Goal: Find specific page/section

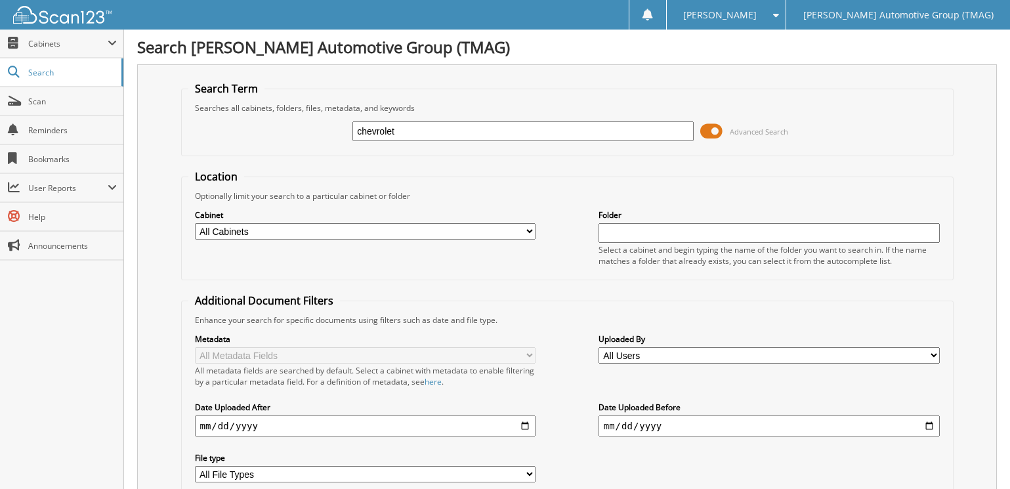
type input "chevrolet"
click at [617, 241] on input "text" at bounding box center [768, 233] width 341 height 20
type input "internal"
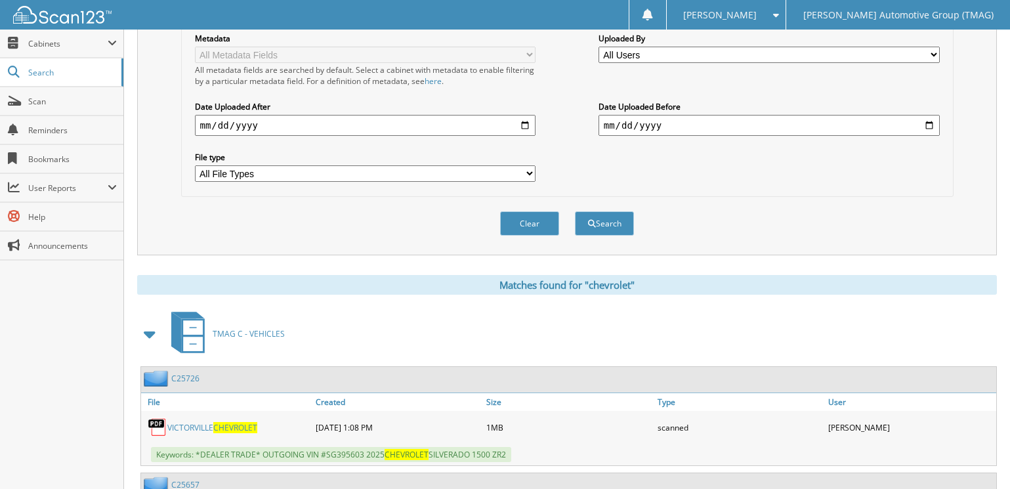
scroll to position [459, 0]
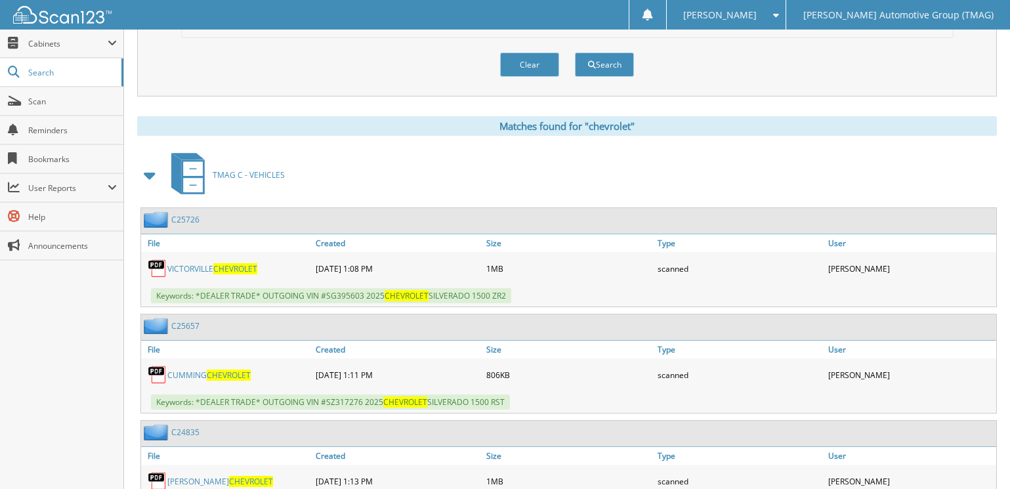
click at [144, 180] on span at bounding box center [150, 175] width 18 height 24
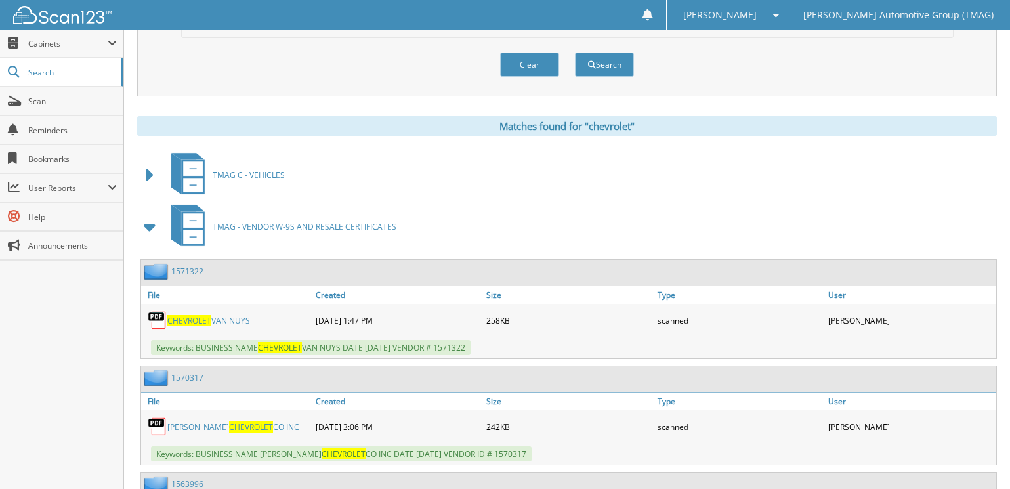
click at [148, 226] on span at bounding box center [150, 227] width 18 height 24
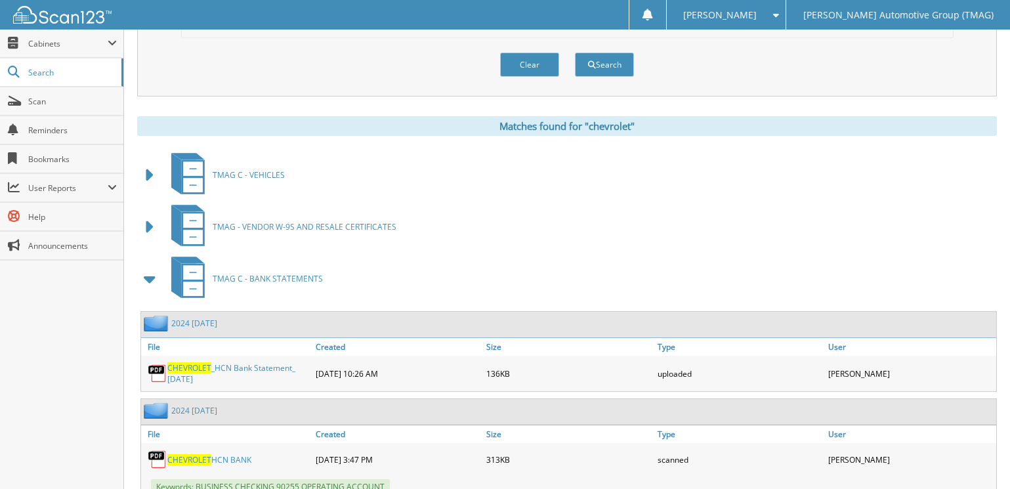
click at [147, 278] on span at bounding box center [150, 279] width 18 height 24
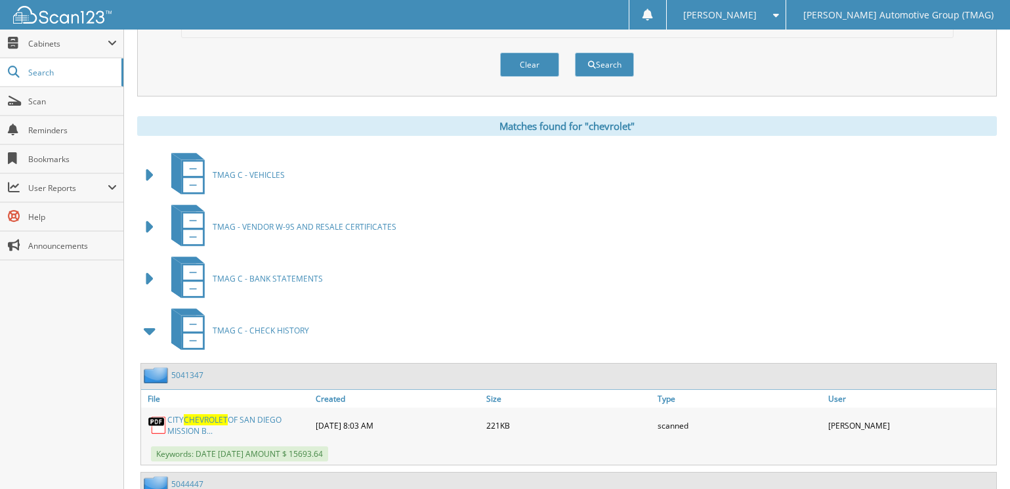
scroll to position [656, 0]
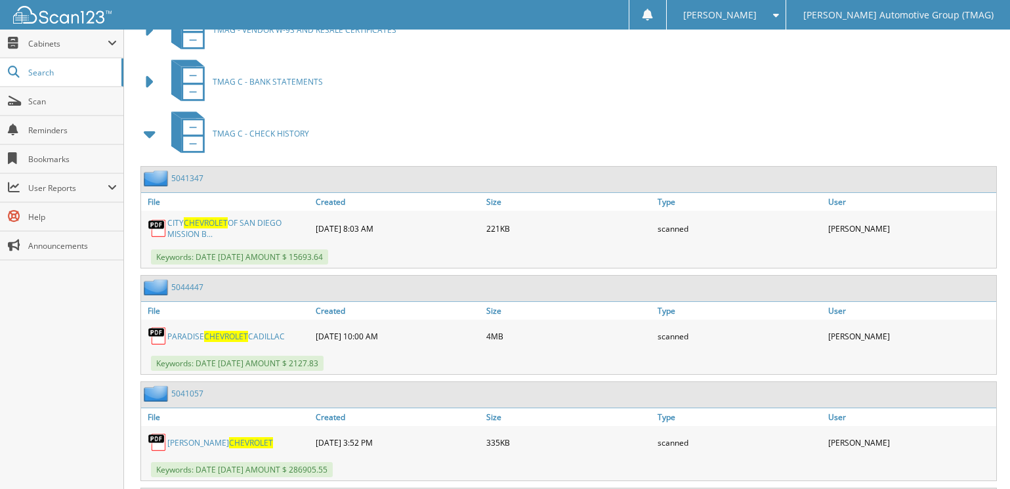
click at [148, 135] on span at bounding box center [150, 134] width 18 height 24
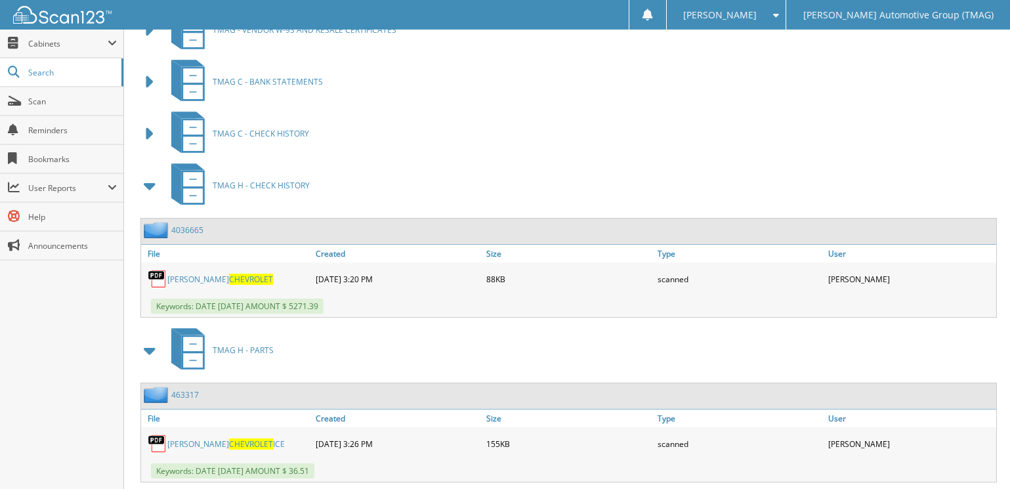
click at [151, 185] on span at bounding box center [150, 186] width 18 height 24
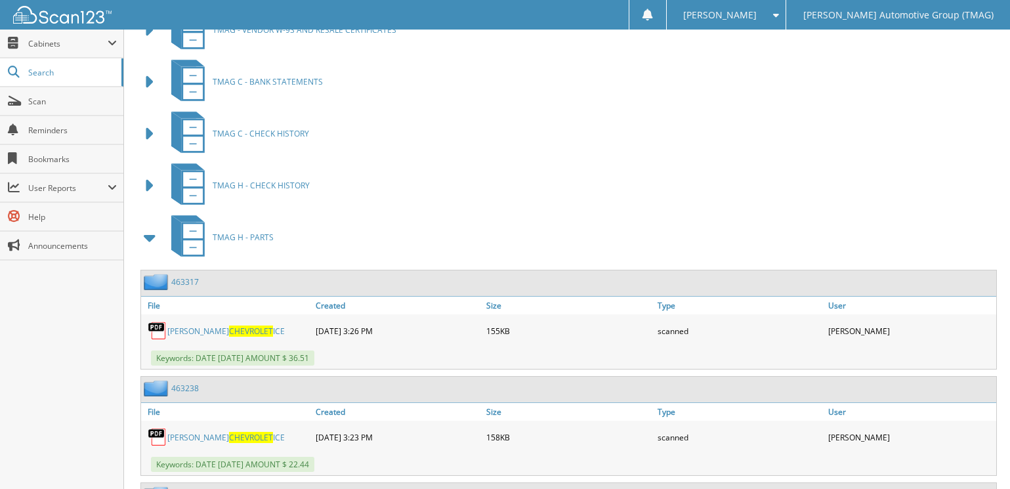
click at [153, 236] on span at bounding box center [150, 238] width 18 height 24
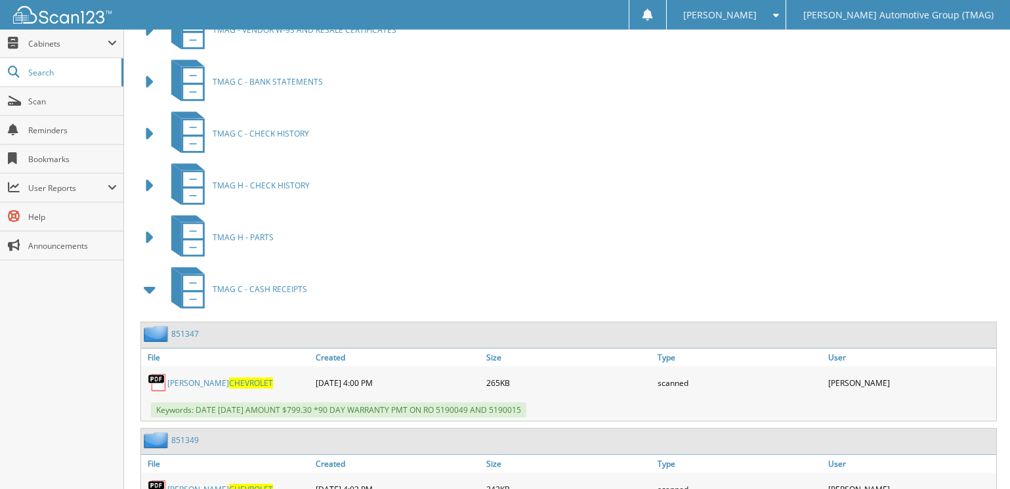
click at [150, 292] on span at bounding box center [150, 289] width 18 height 24
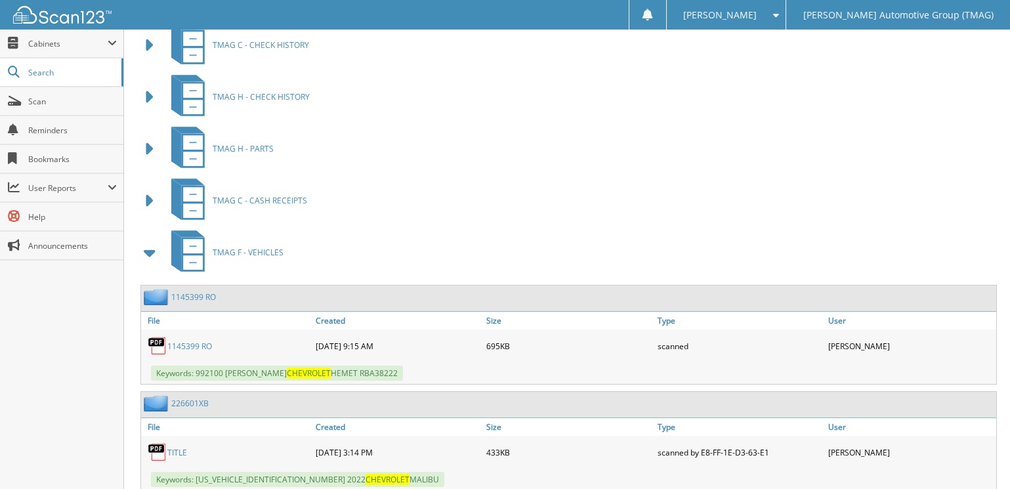
scroll to position [918, 0]
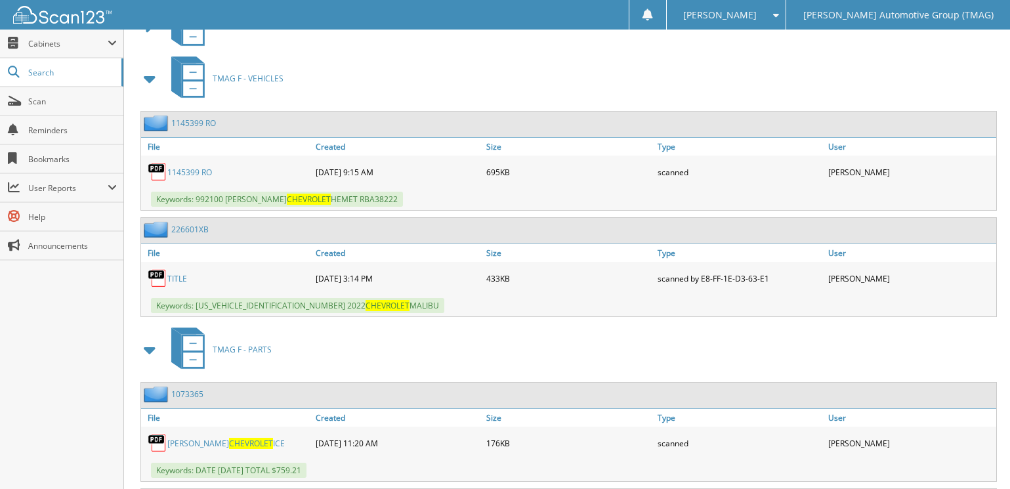
click at [146, 81] on span at bounding box center [150, 79] width 18 height 24
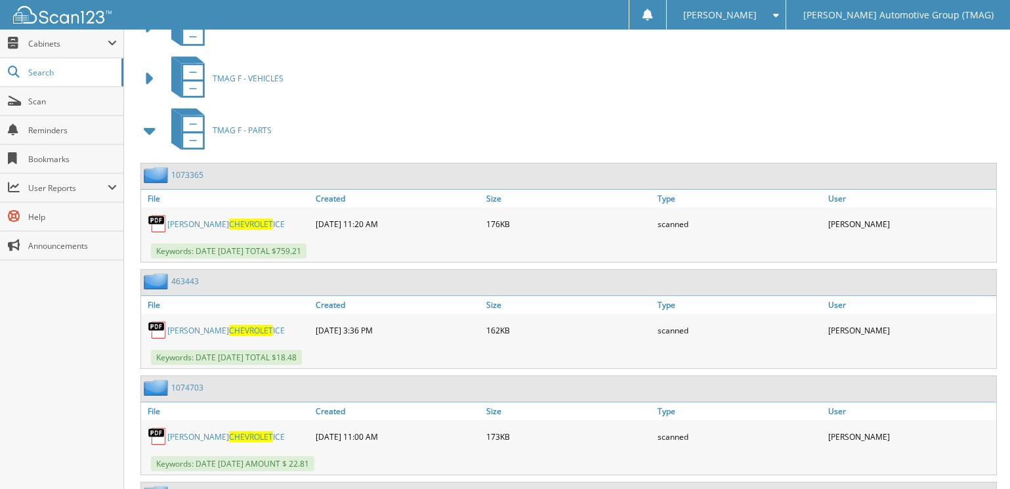
click at [144, 133] on span at bounding box center [150, 131] width 18 height 24
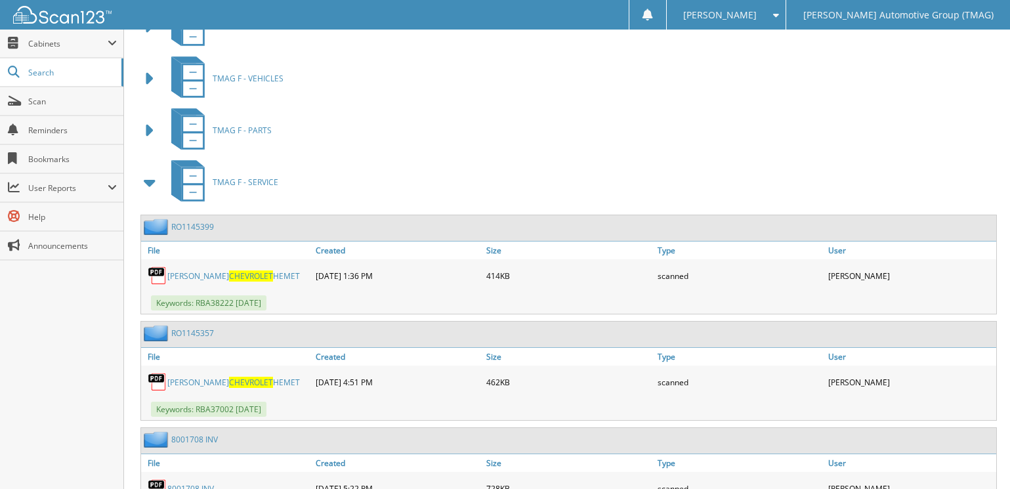
click at [208, 277] on link "[PERSON_NAME] CHEVROLET HEMET" at bounding box center [233, 275] width 133 height 11
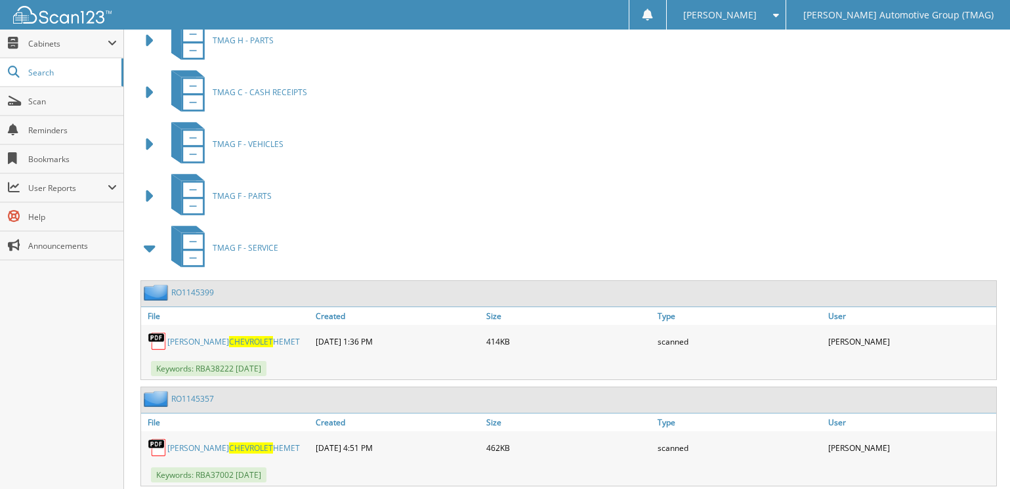
scroll to position [1181, 0]
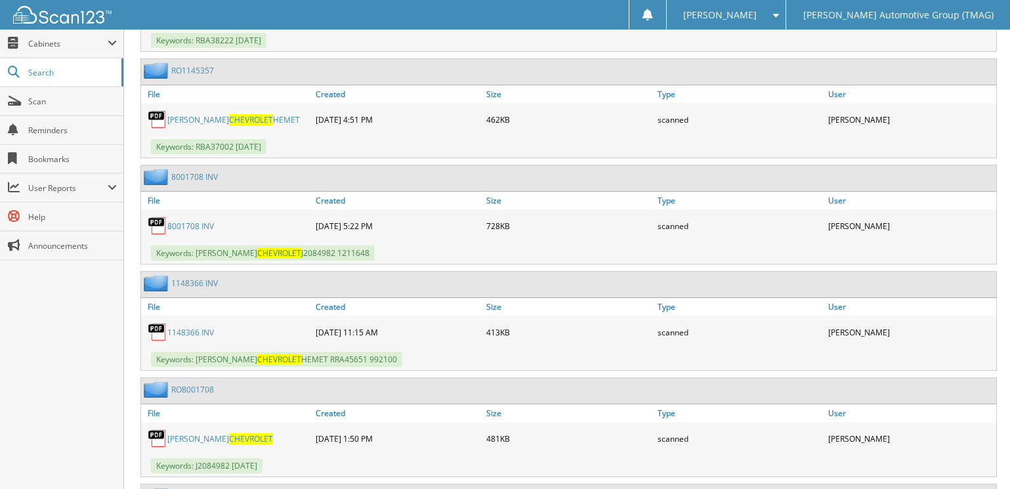
click at [176, 227] on link "8001708 INV" at bounding box center [190, 225] width 47 height 11
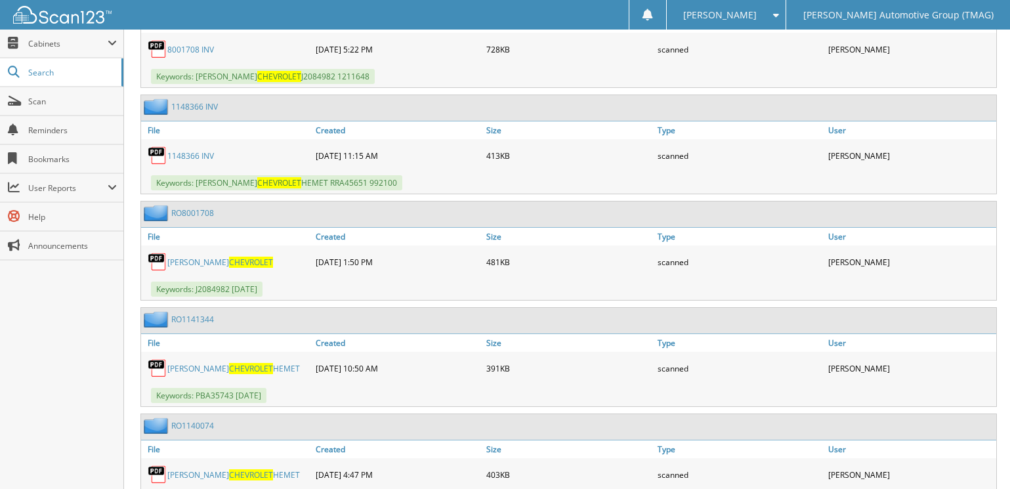
scroll to position [1443, 0]
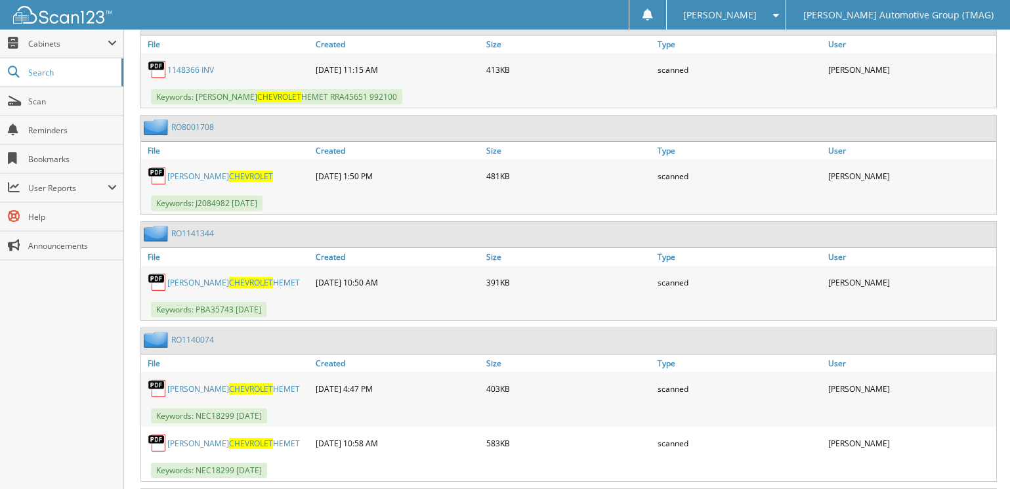
click at [208, 278] on link "[PERSON_NAME] CHEVROLET HEMET" at bounding box center [233, 282] width 133 height 11
